Goal: Information Seeking & Learning: Learn about a topic

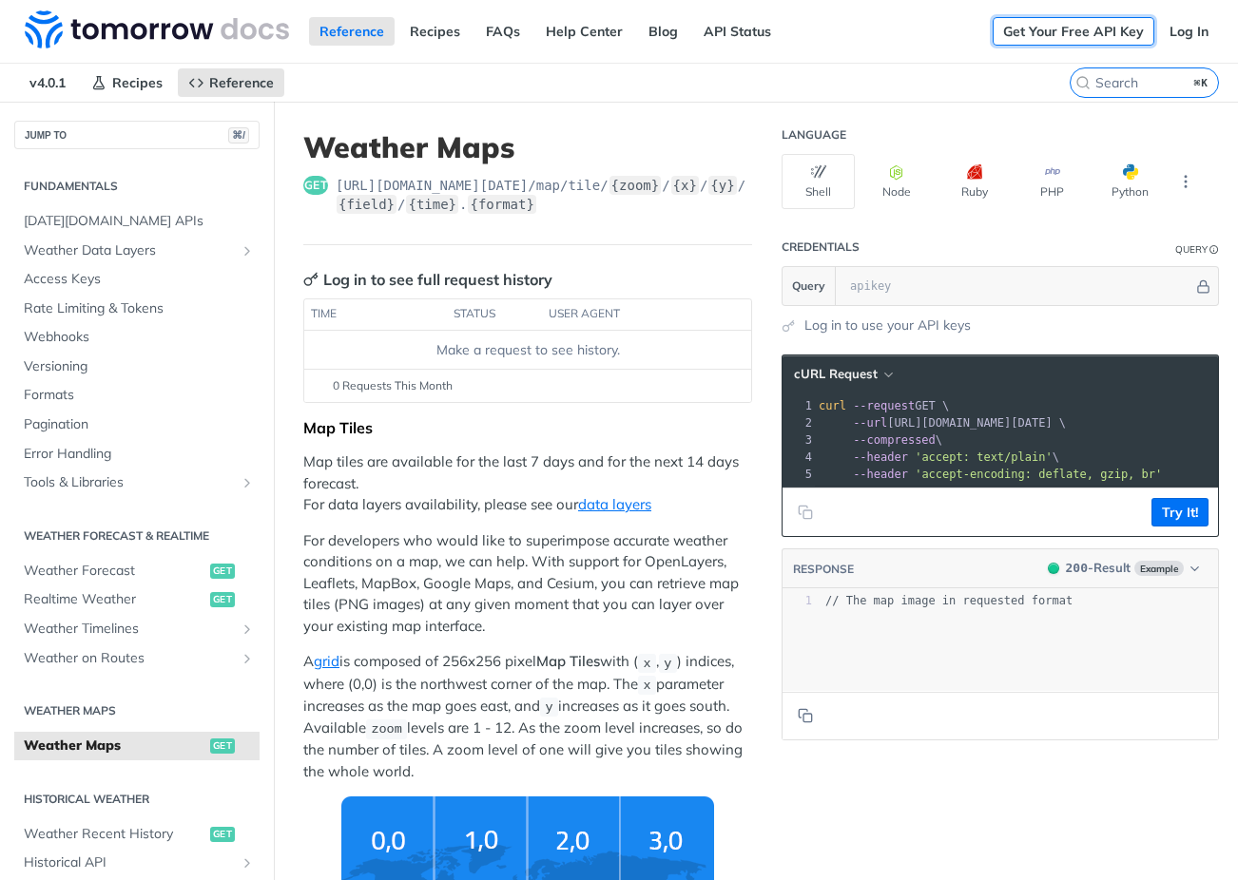
click at [1077, 25] on link "Get Your Free API Key" at bounding box center [1074, 31] width 162 height 29
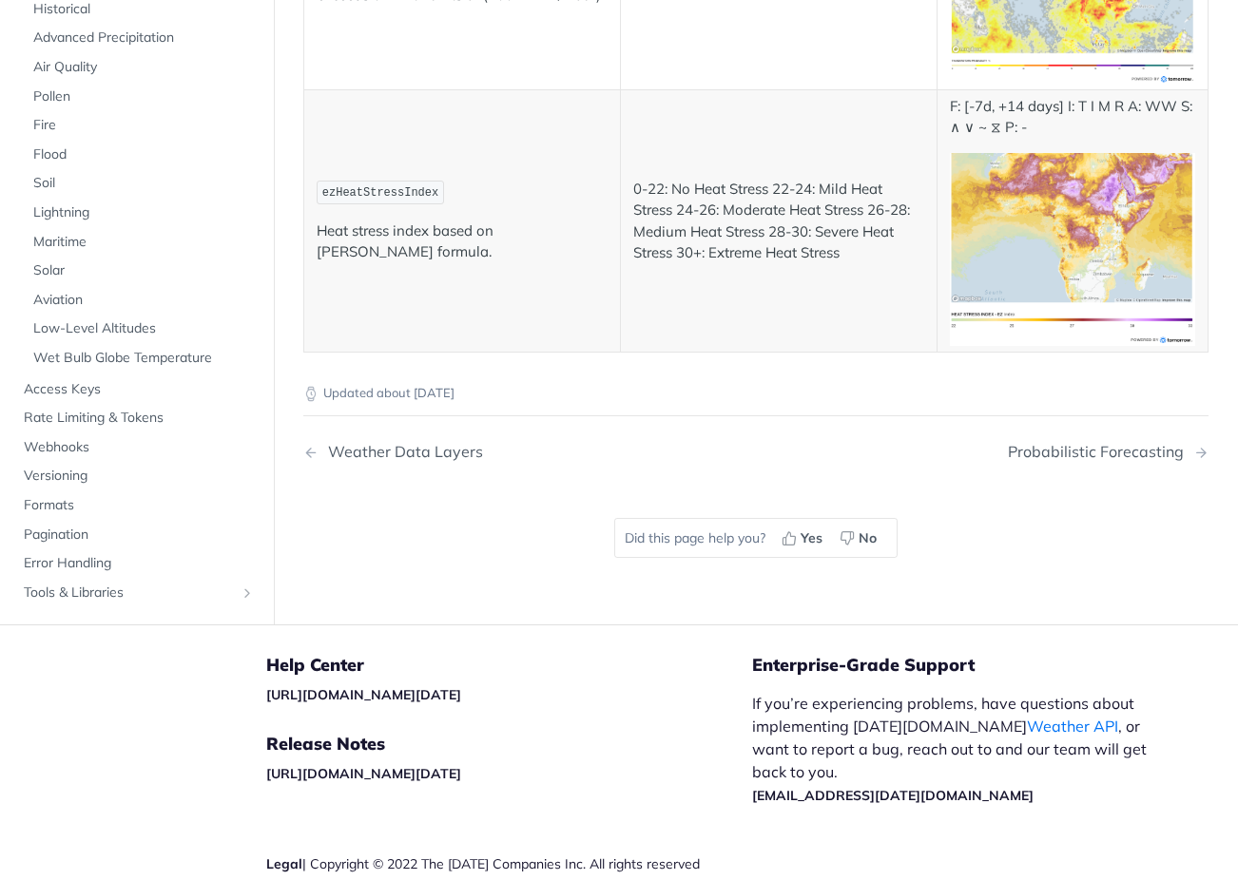
scroll to position [10020, 0]
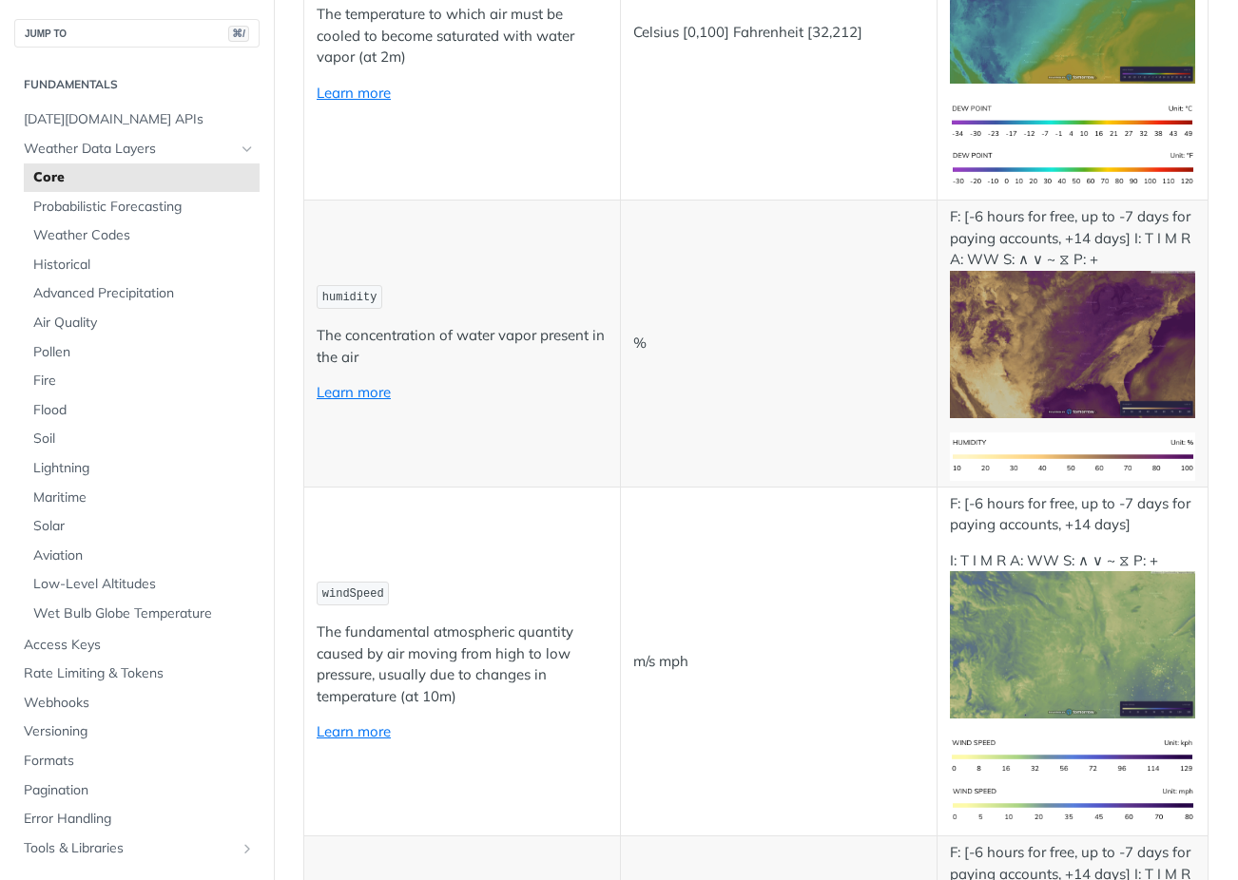
scroll to position [1069, 0]
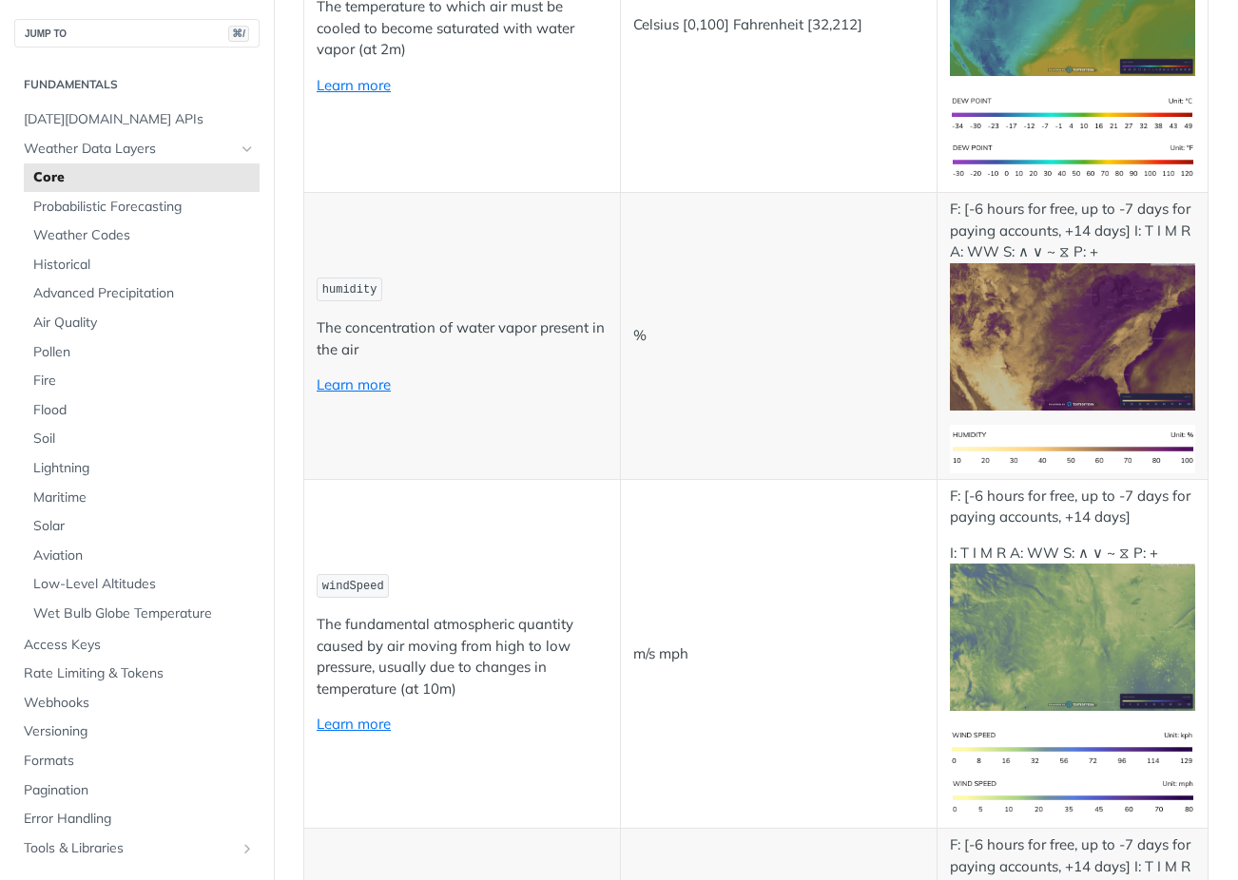
click at [1092, 631] on img "Expand image" at bounding box center [1072, 637] width 245 height 147
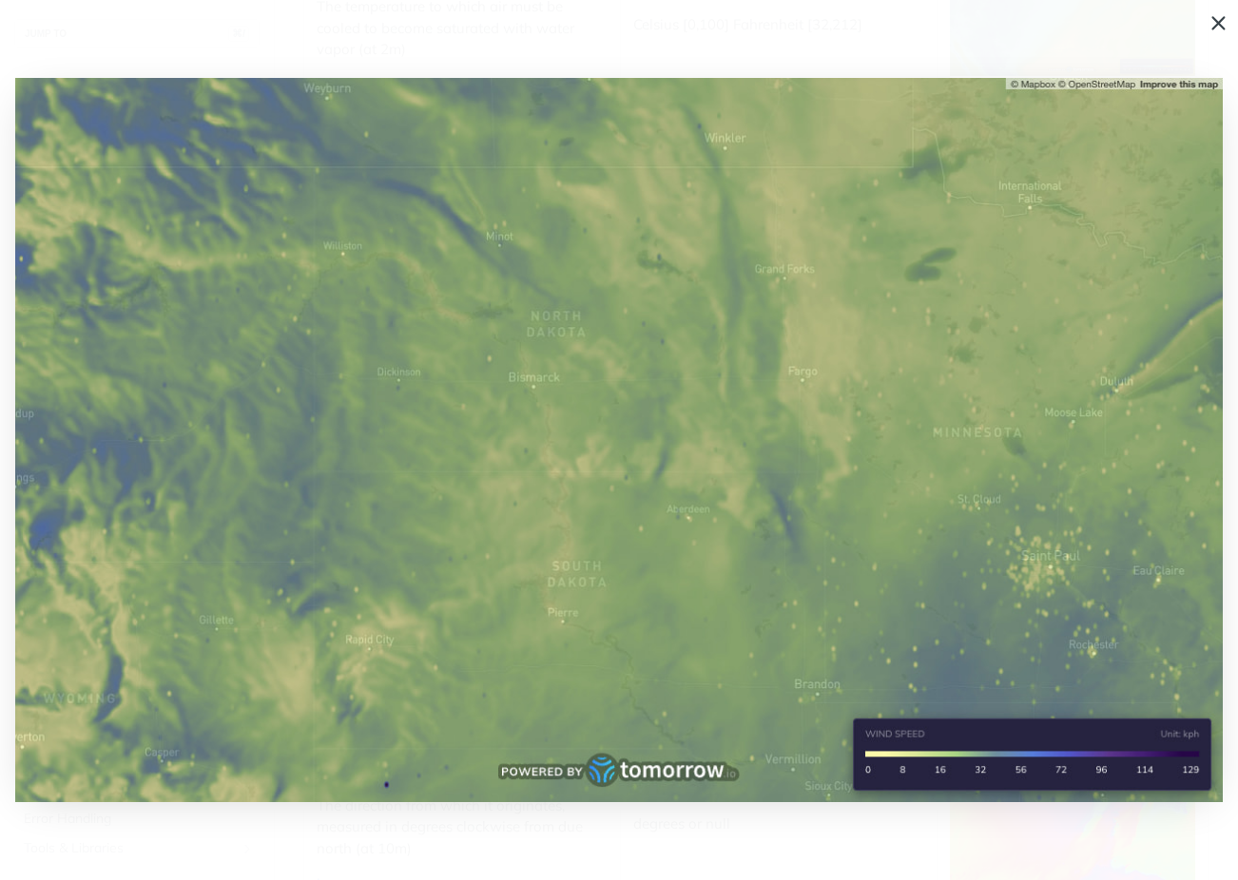
click at [1224, 16] on span "Collapse image" at bounding box center [619, 440] width 1238 height 880
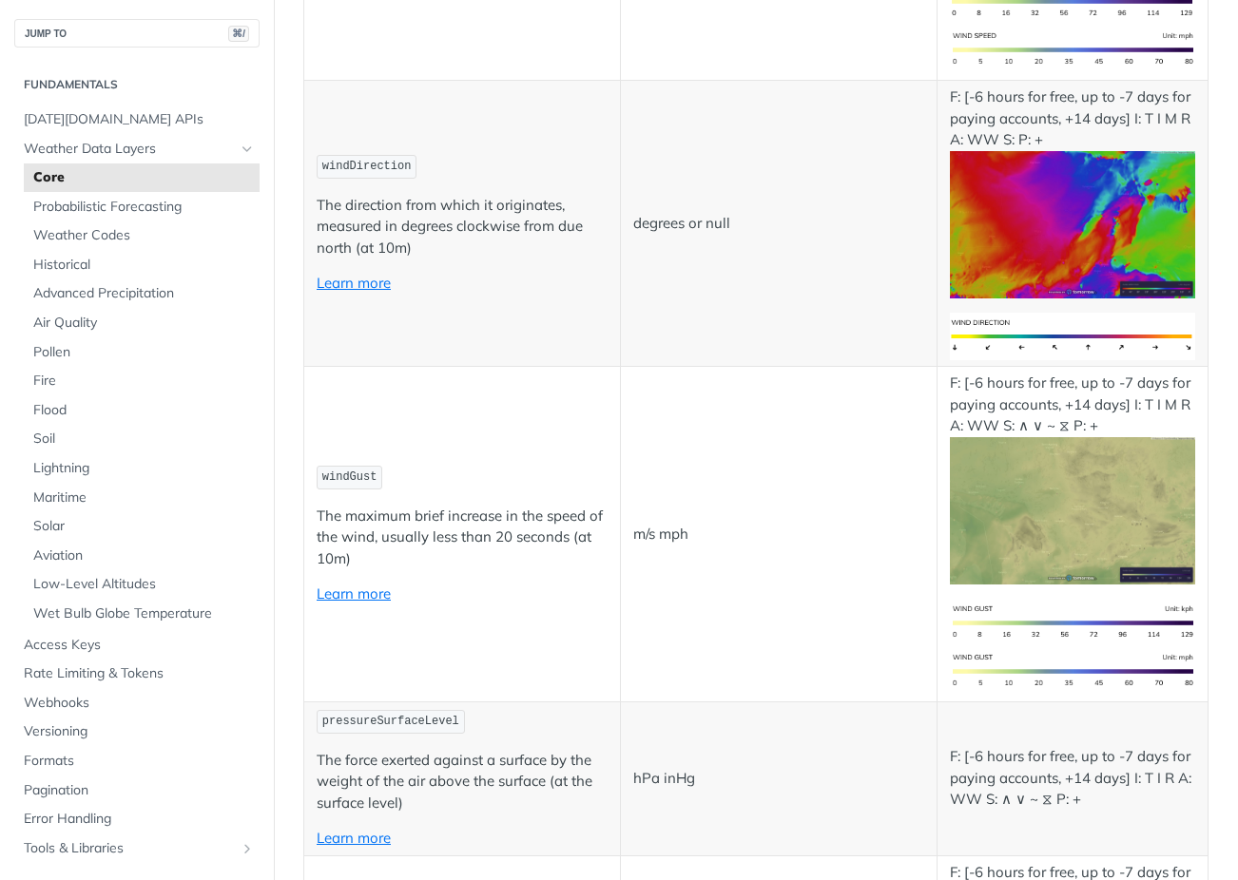
scroll to position [1819, 0]
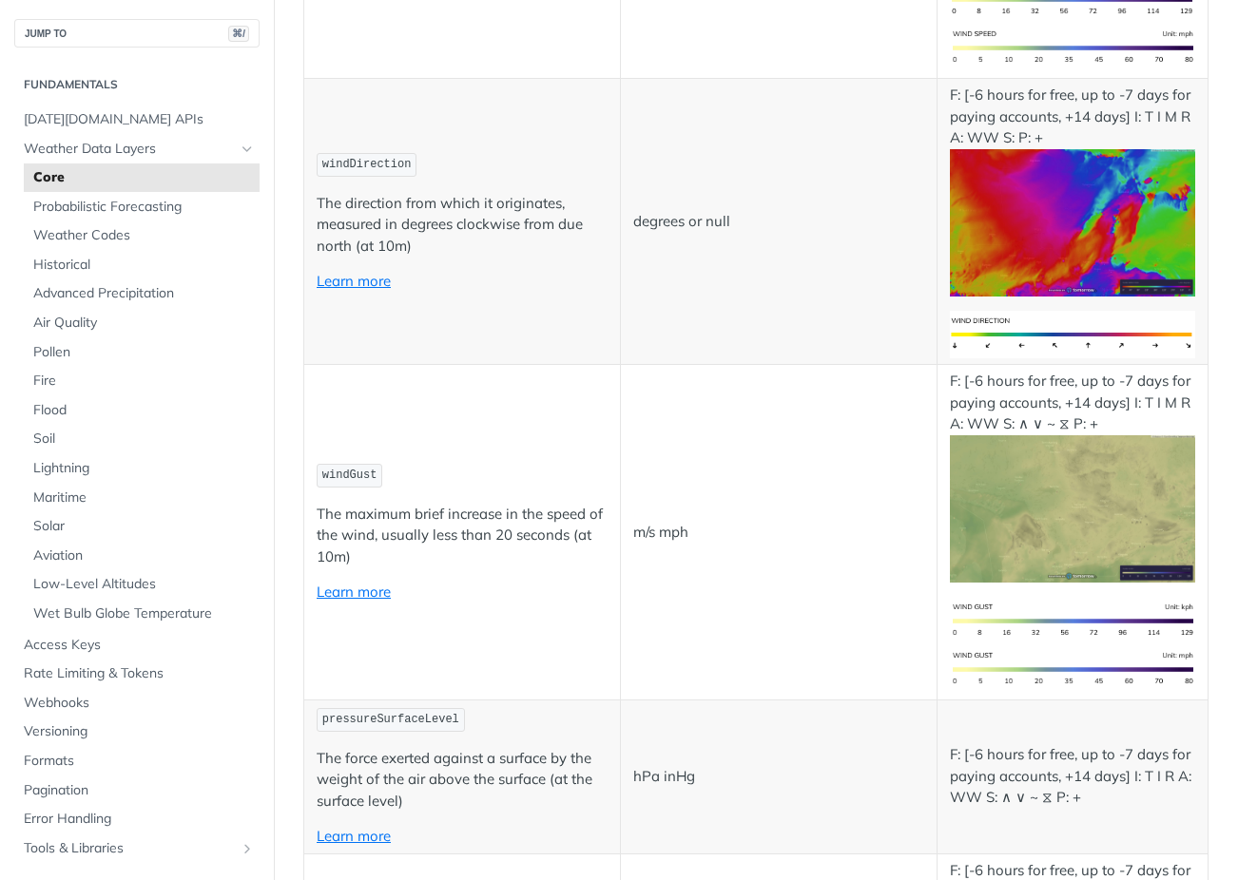
click at [1074, 225] on img "Expand image" at bounding box center [1072, 222] width 245 height 147
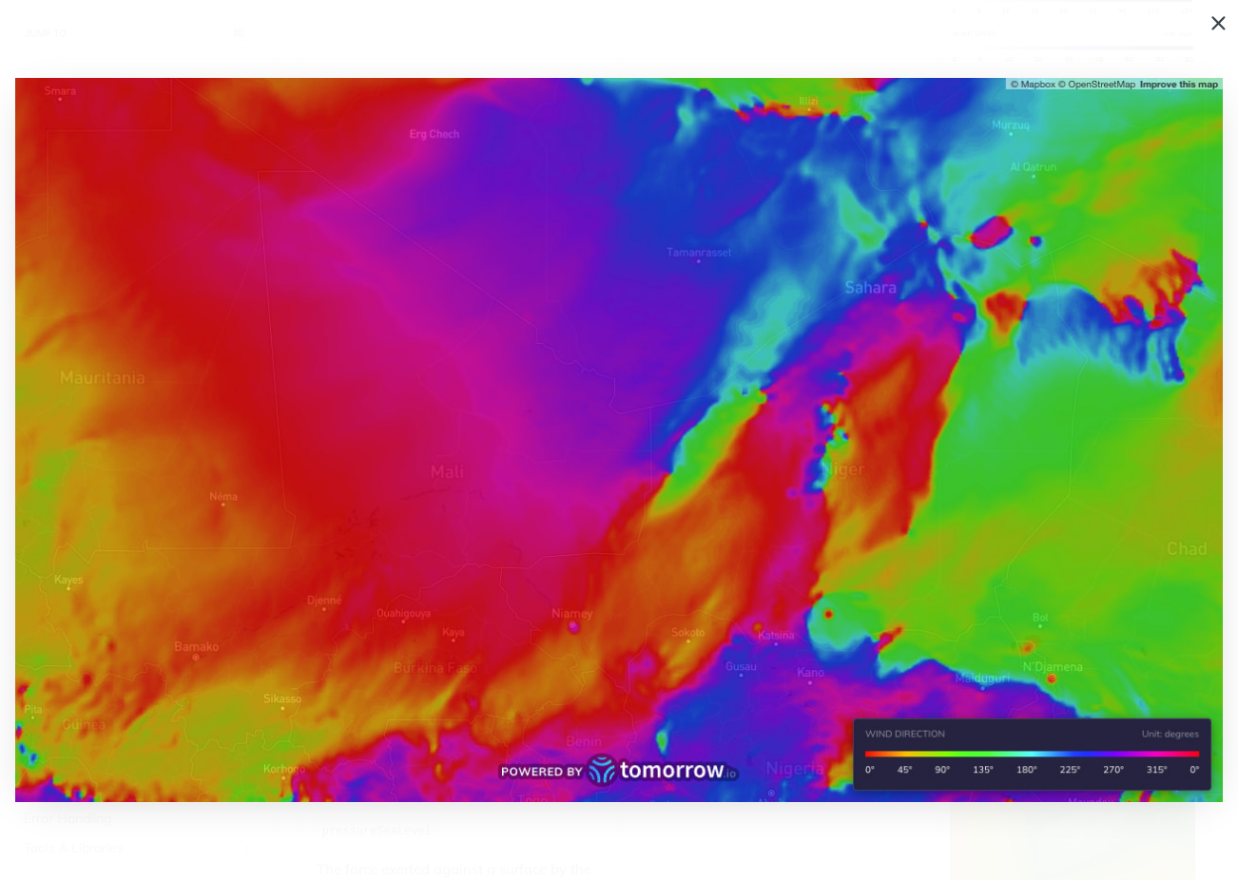
click at [1209, 18] on span "Collapse image" at bounding box center [619, 440] width 1238 height 880
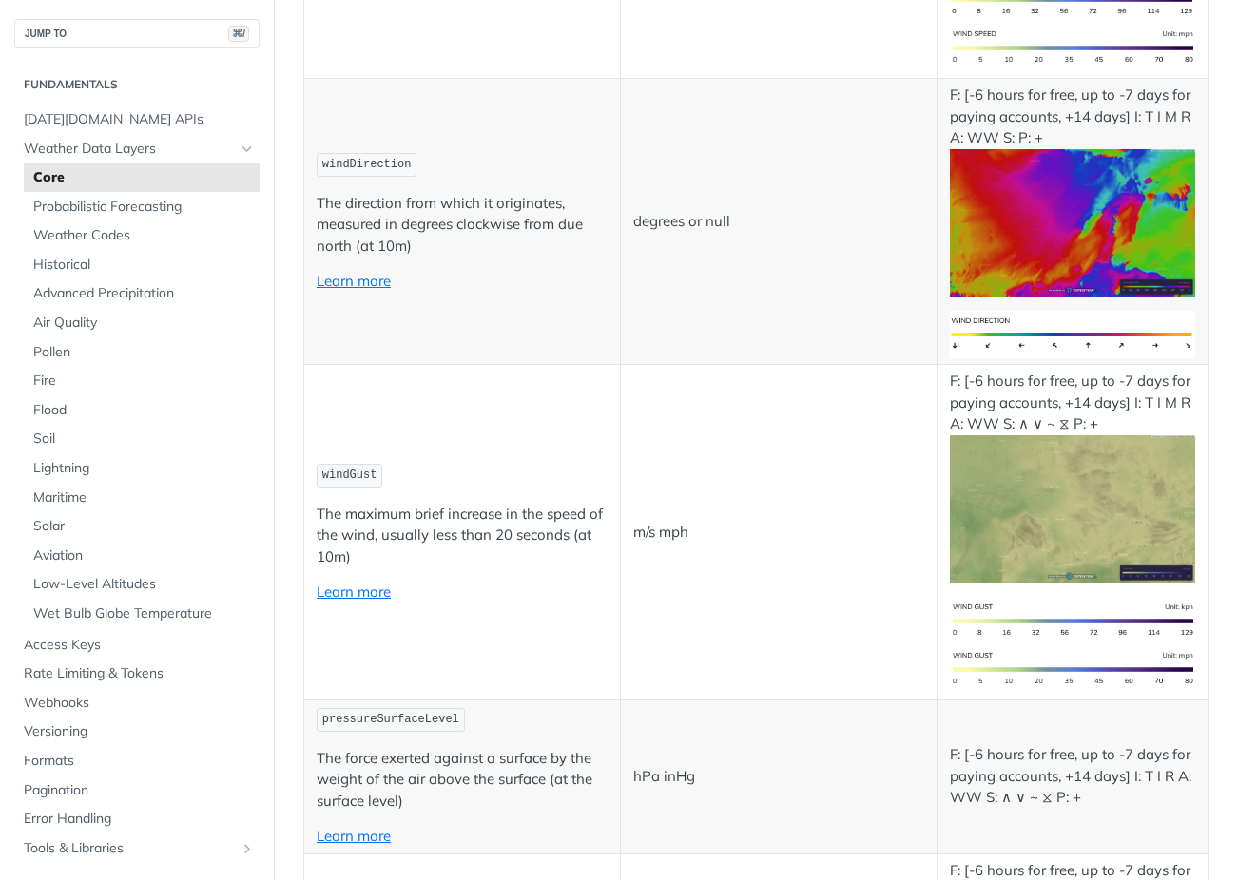
click at [1083, 532] on img "Expand image" at bounding box center [1072, 508] width 245 height 147
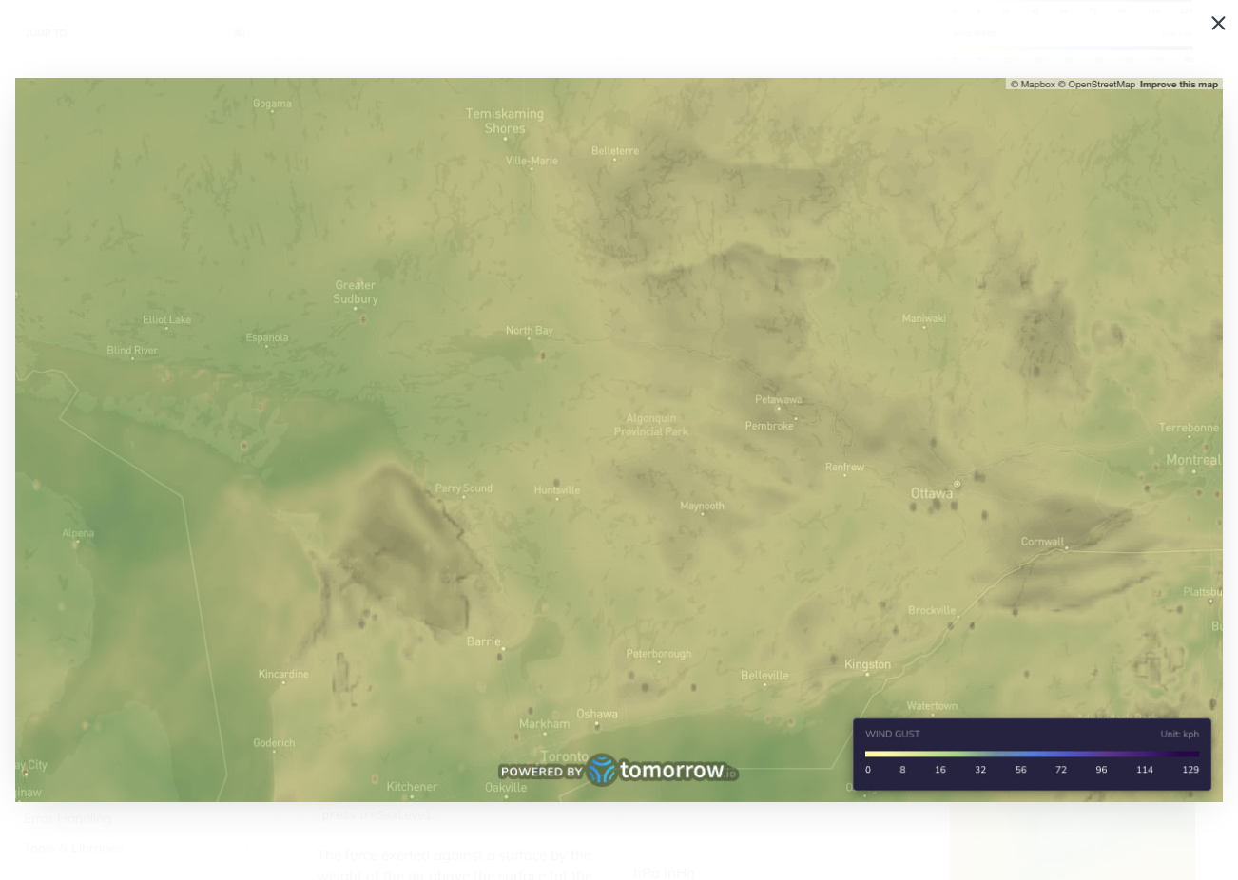
click at [1225, 16] on span "Collapse image" at bounding box center [619, 440] width 1238 height 880
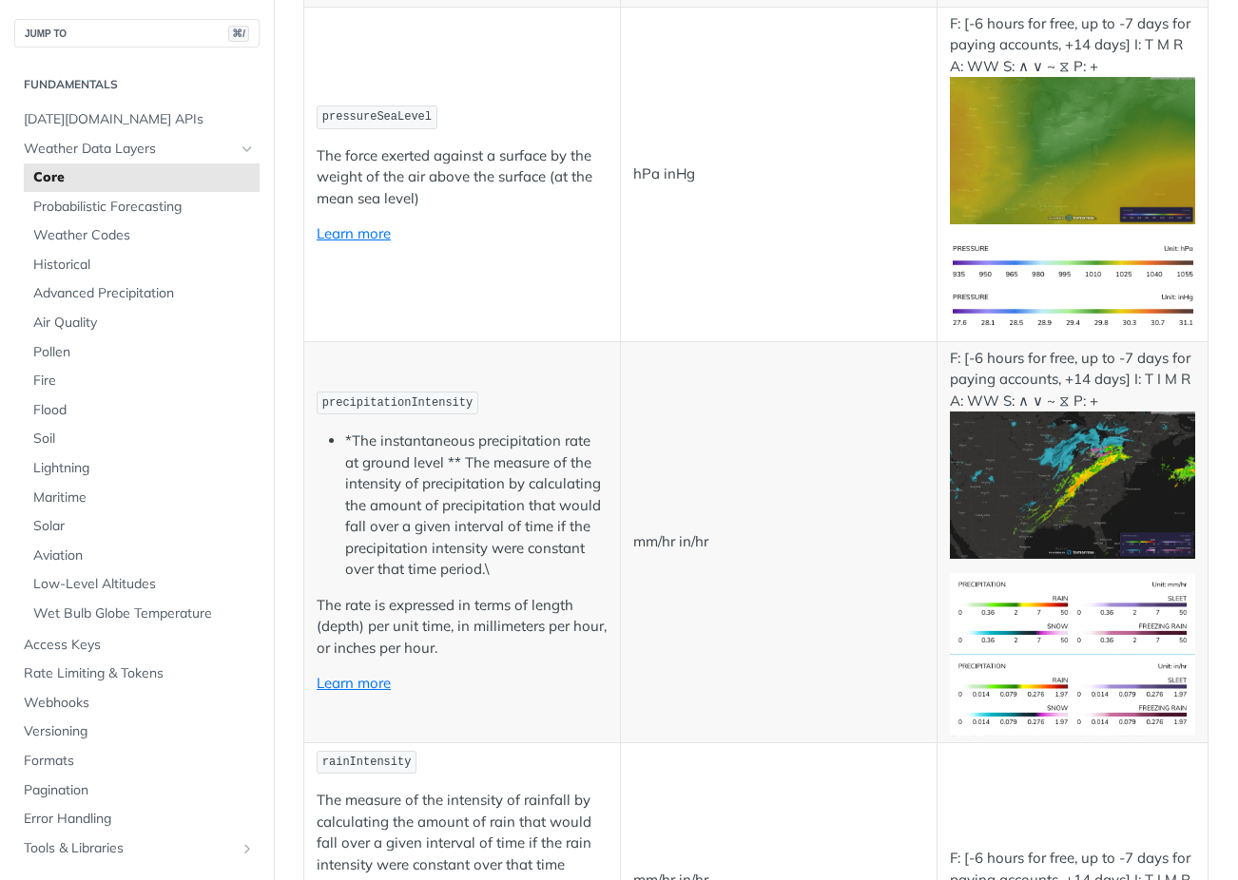
scroll to position [2740, 0]
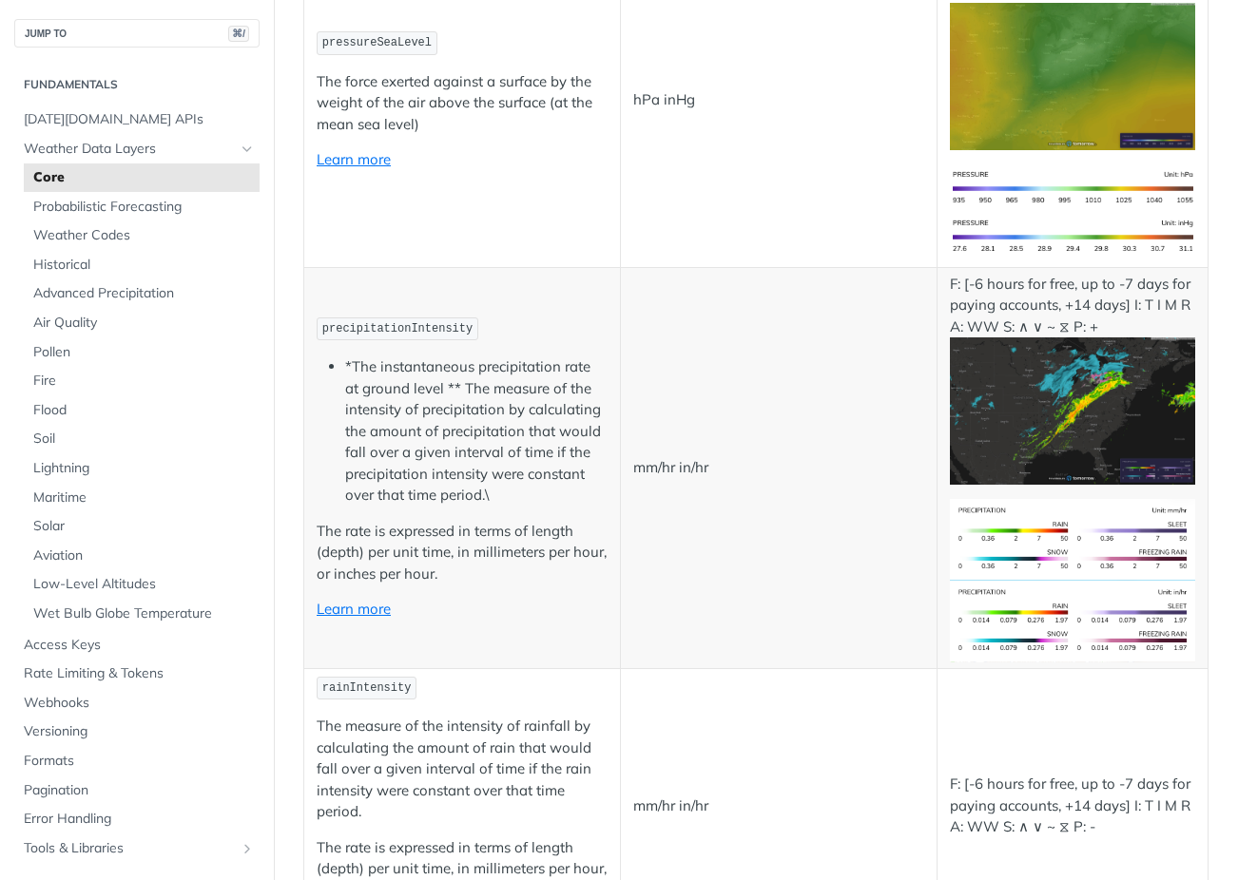
click at [1082, 403] on img "Expand image" at bounding box center [1072, 410] width 245 height 147
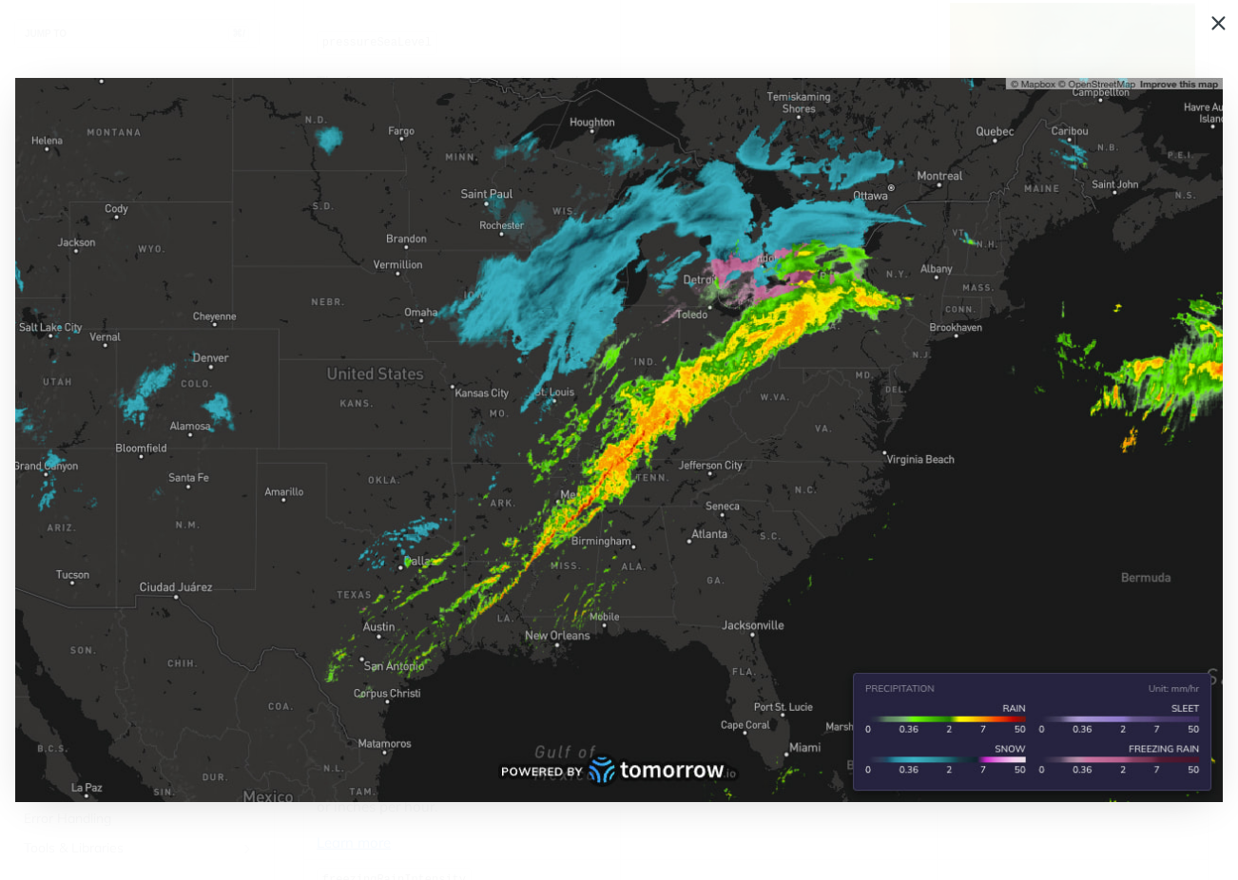
click at [1214, 15] on span "Collapse image" at bounding box center [619, 440] width 1238 height 880
